Goal: Navigation & Orientation: Find specific page/section

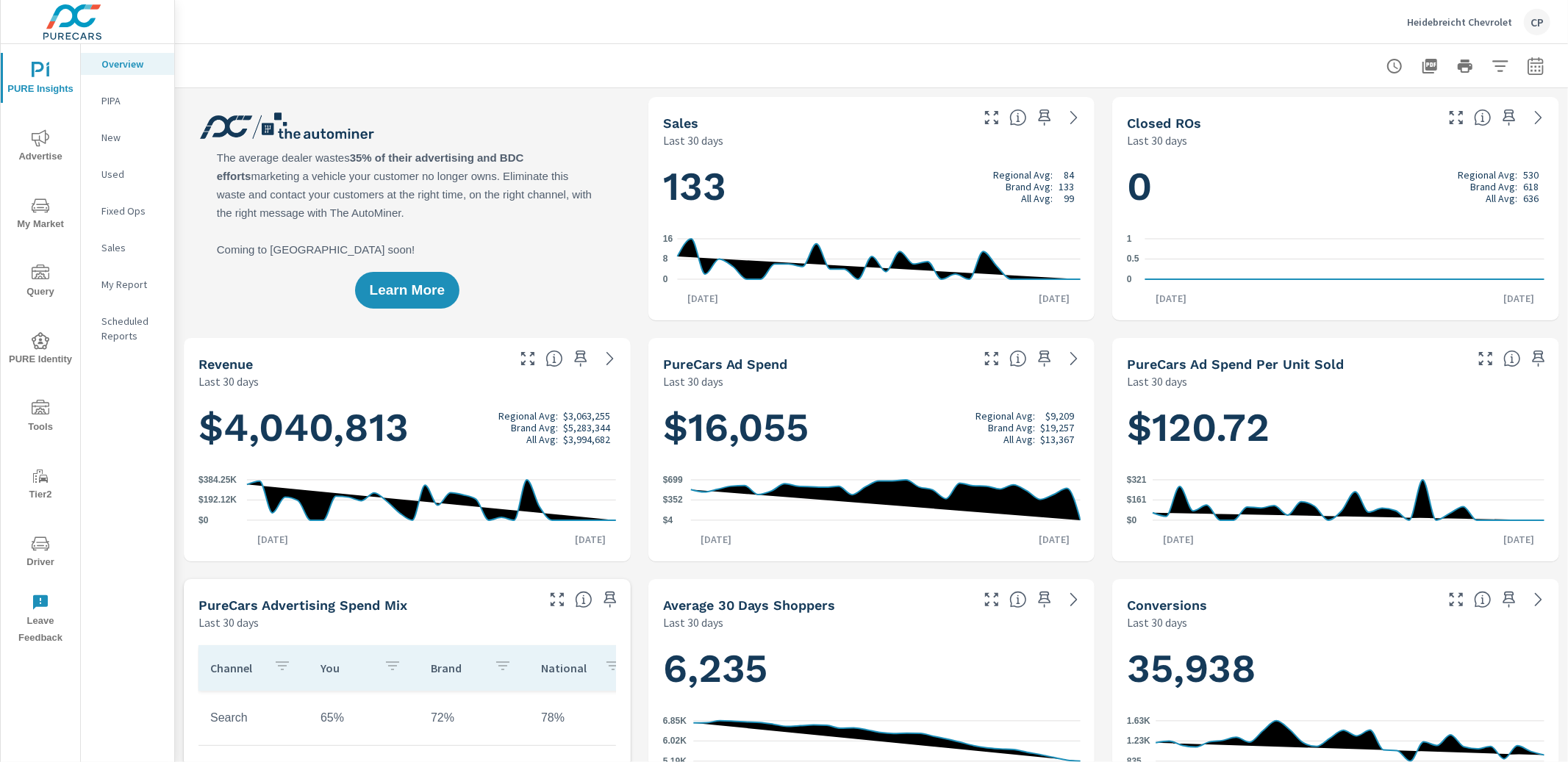
scroll to position [1, 0]
click at [1424, 20] on p "Heidebreicht Chevrolet" at bounding box center [1459, 21] width 105 height 13
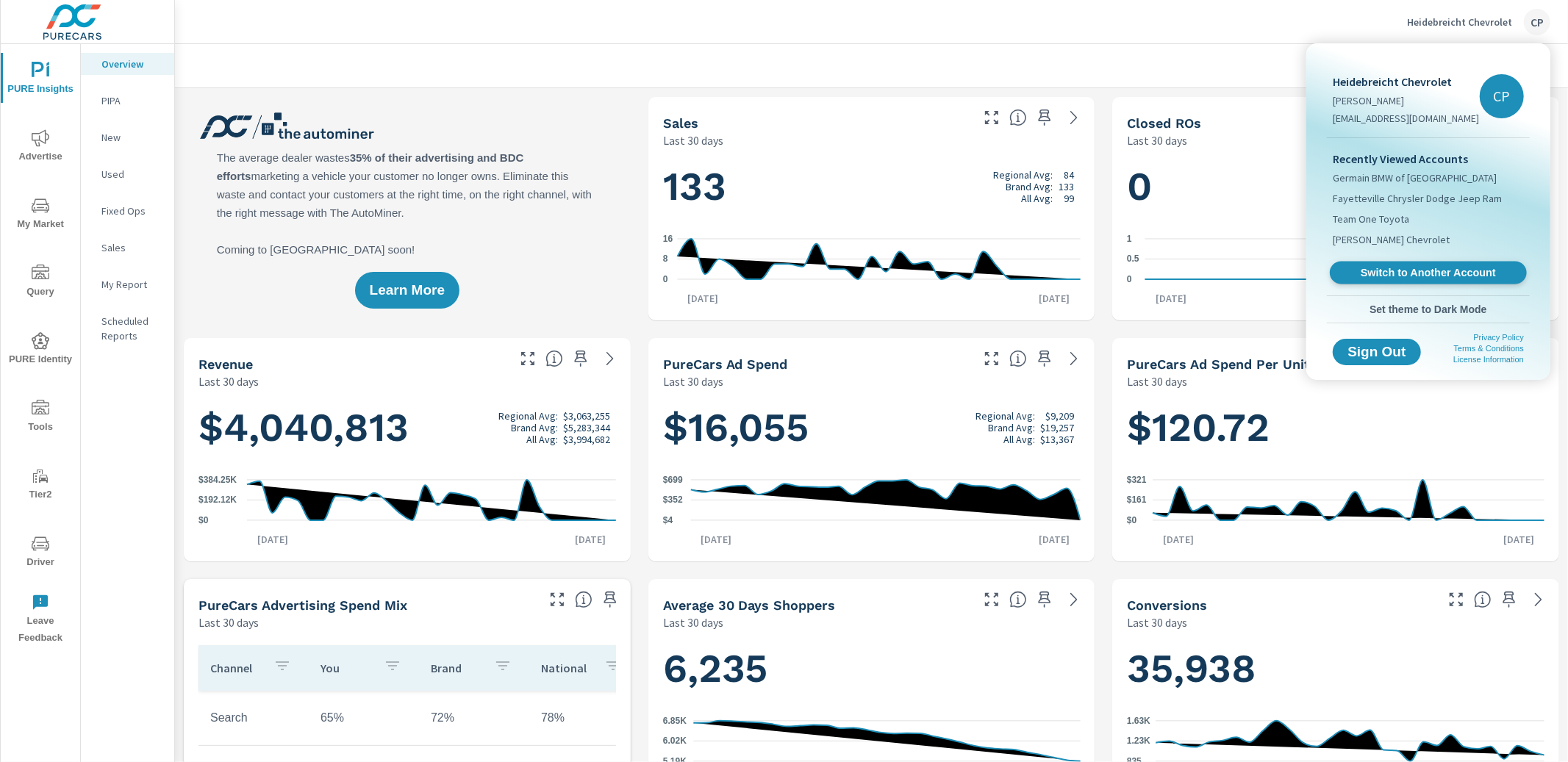
click at [1372, 275] on span "Switch to Another Account" at bounding box center [1427, 273] width 180 height 14
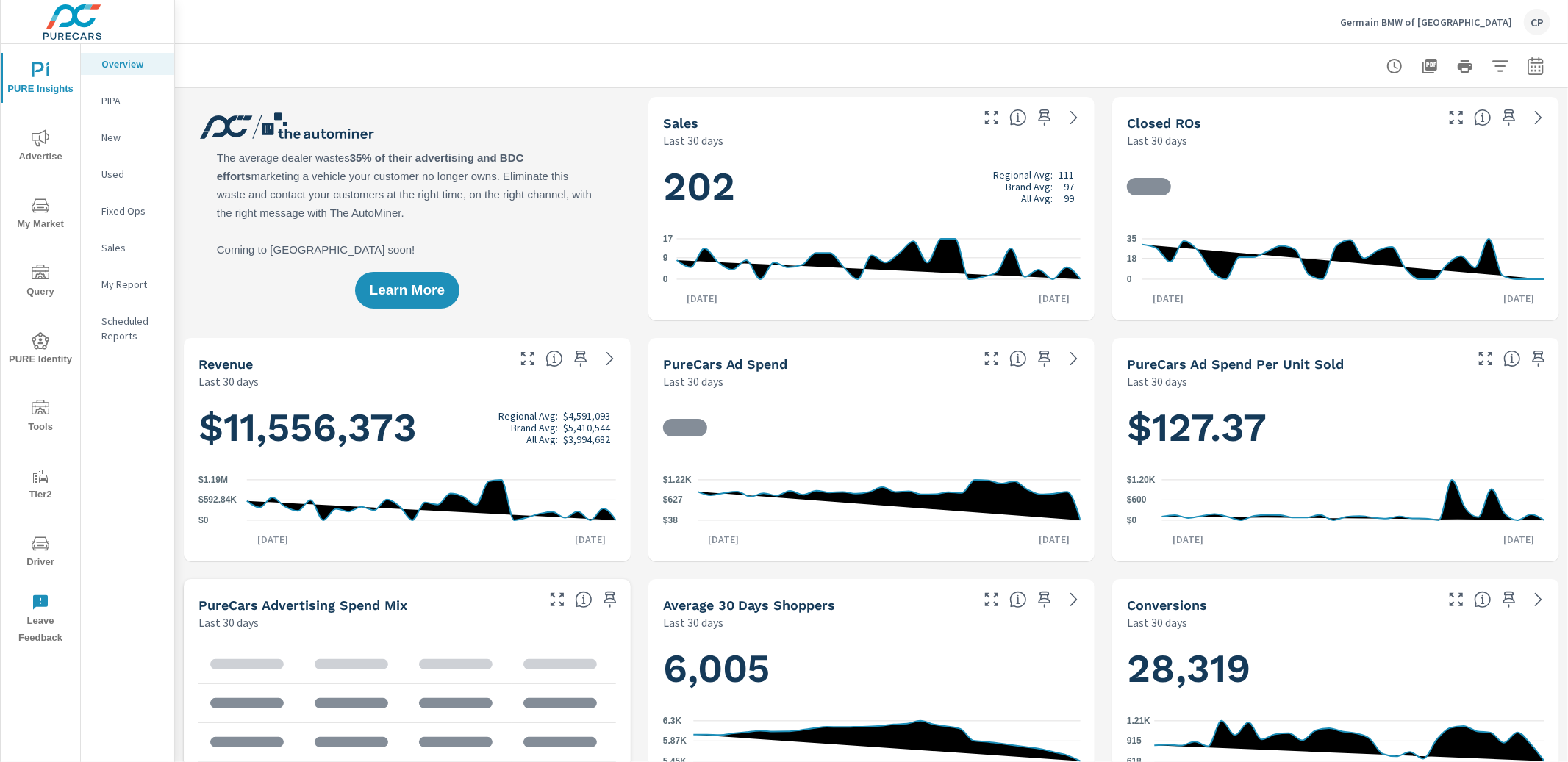
click at [44, 146] on span "Advertise" at bounding box center [40, 147] width 70 height 36
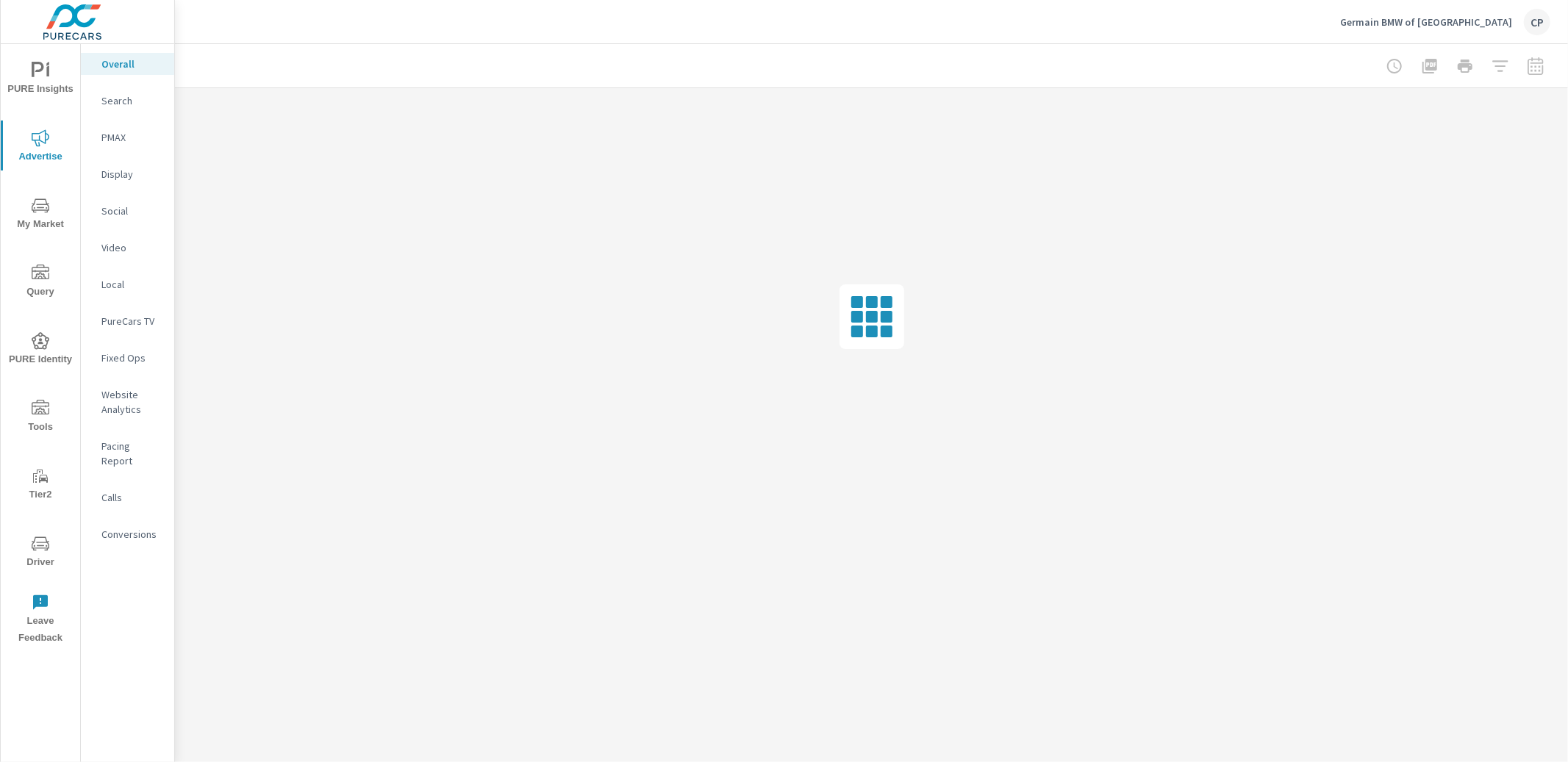
click at [112, 209] on p "Social" at bounding box center [132, 210] width 61 height 14
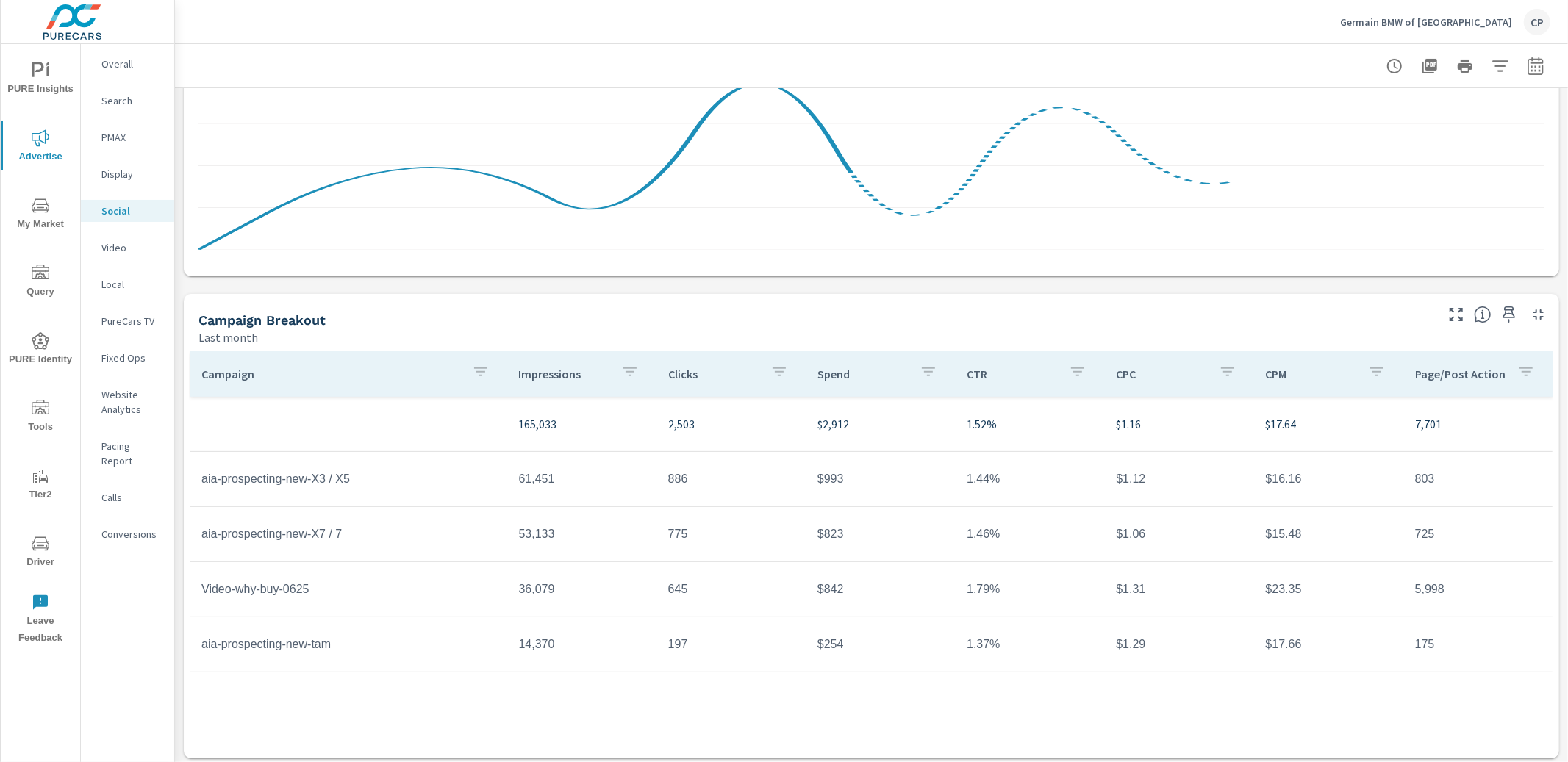
scroll to position [290, 0]
